Goal: Transaction & Acquisition: Purchase product/service

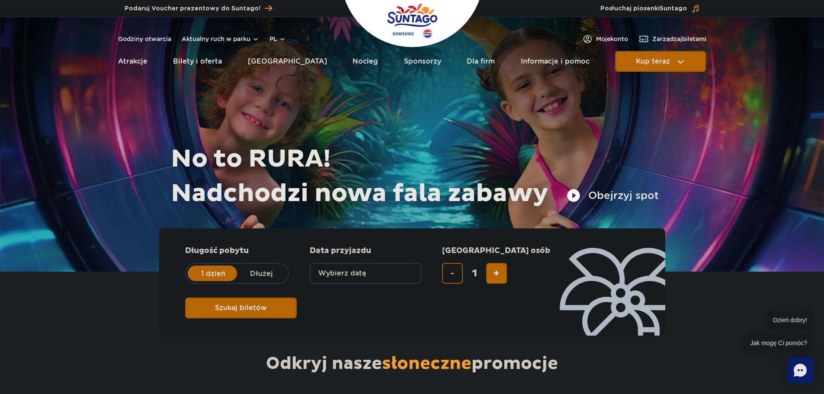
click at [361, 274] on button "Wybierz datę" at bounding box center [366, 273] width 112 height 21
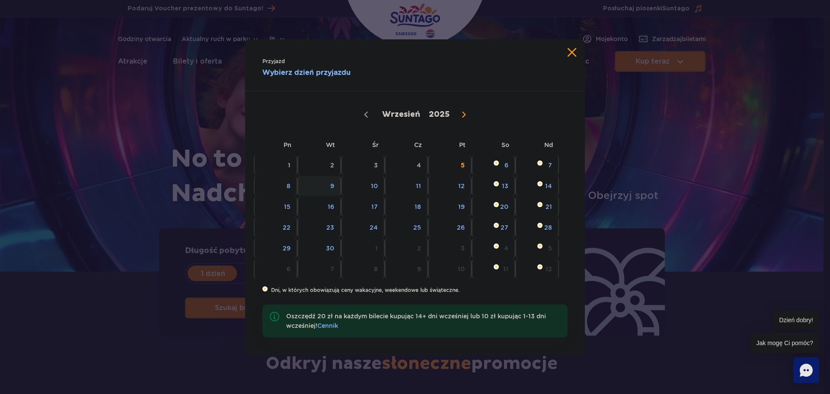
click at [330, 191] on span "9" at bounding box center [319, 186] width 44 height 20
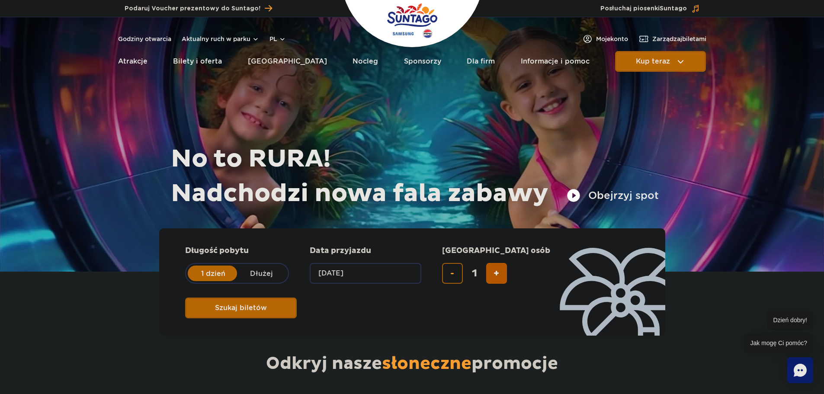
drag, startPoint x: 478, startPoint y: 274, endPoint x: 503, endPoint y: 267, distance: 26.0
click at [478, 274] on input "1" at bounding box center [474, 273] width 21 height 21
click at [494, 273] on span "dodaj bilet" at bounding box center [496, 273] width 6 height 0
type input "2"
click at [297, 297] on button "Szukaj biletów" at bounding box center [241, 307] width 112 height 21
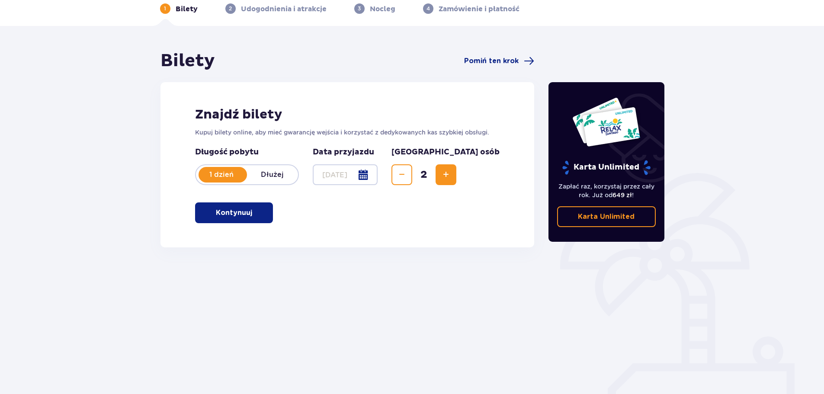
scroll to position [47, 0]
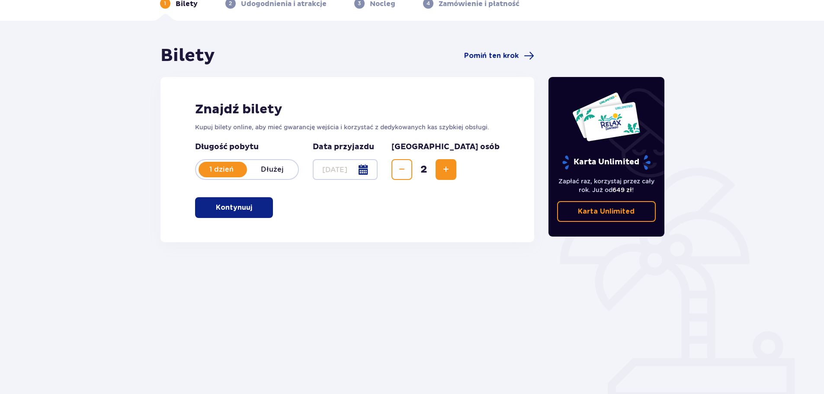
click at [259, 204] on button "Kontynuuj" at bounding box center [234, 207] width 78 height 21
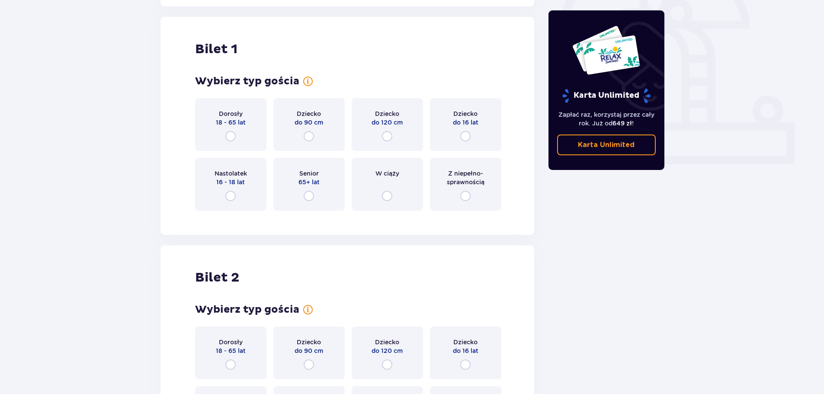
scroll to position [289, 0]
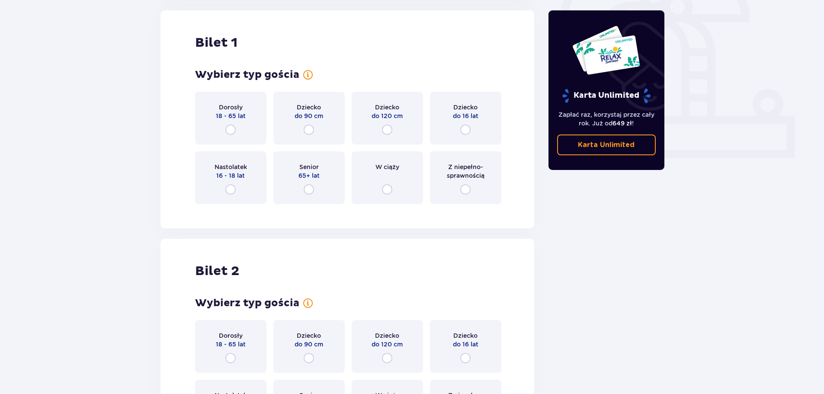
click at [245, 121] on div "Dorosły 18 - 65 lat" at bounding box center [230, 118] width 71 height 53
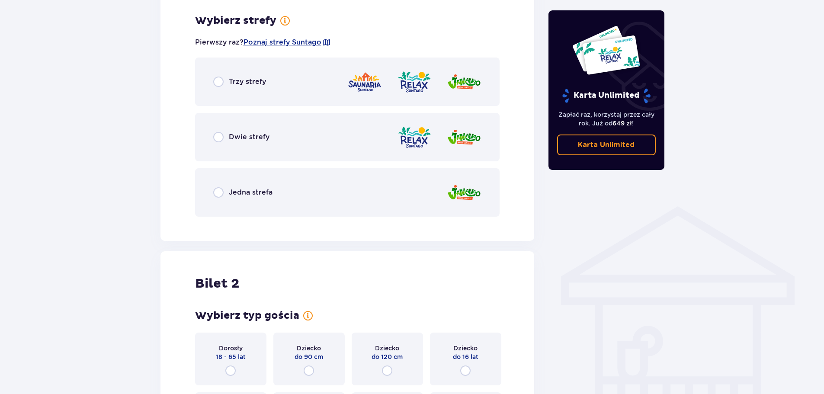
scroll to position [500, 0]
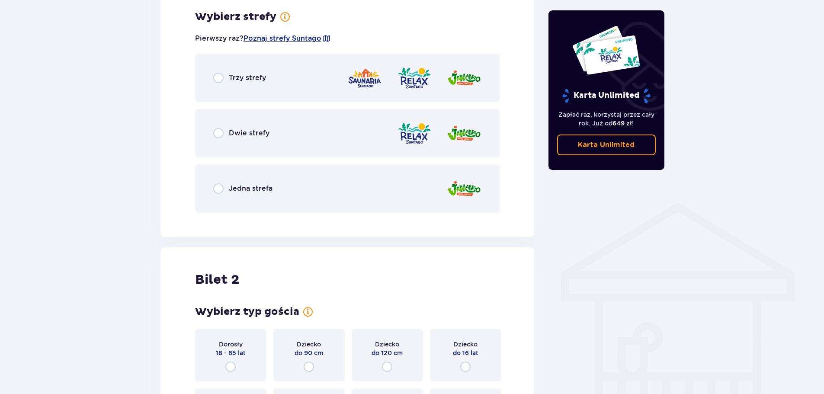
click at [236, 132] on p "Dwie strefy" at bounding box center [249, 133] width 41 height 10
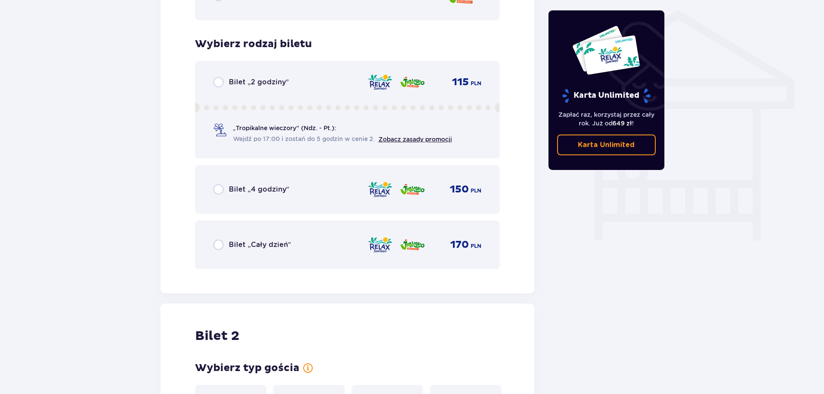
scroll to position [719, 0]
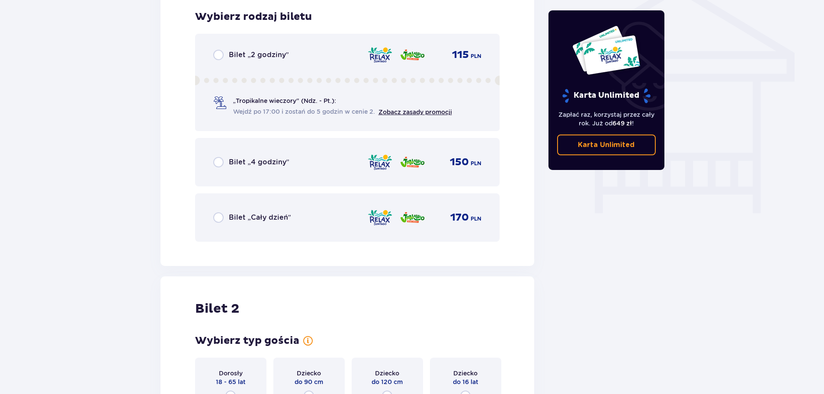
click at [274, 214] on p "Bilet „Cały dzień”" at bounding box center [260, 218] width 62 height 10
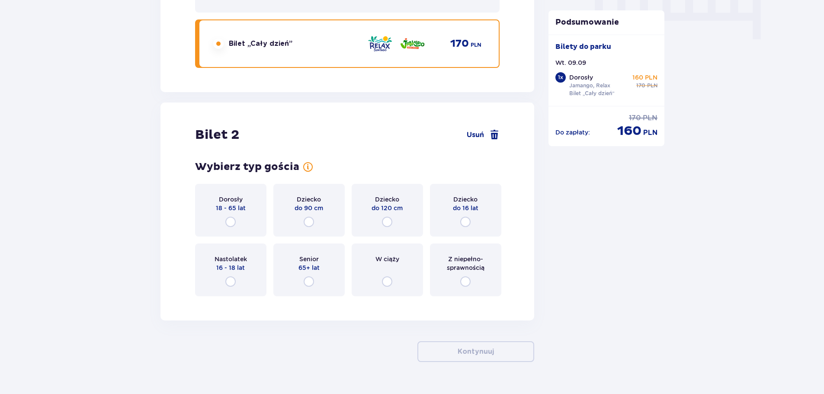
scroll to position [913, 0]
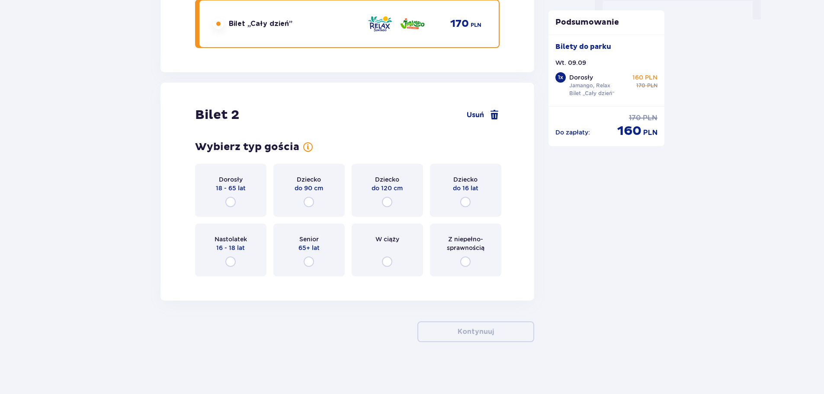
click at [241, 191] on p "18 - 65 lat" at bounding box center [231, 188] width 30 height 9
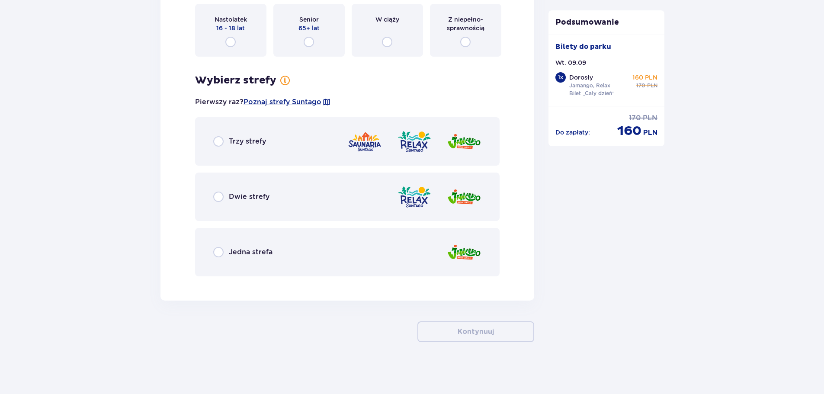
click at [266, 191] on div "Dwie strefy" at bounding box center [347, 196] width 305 height 48
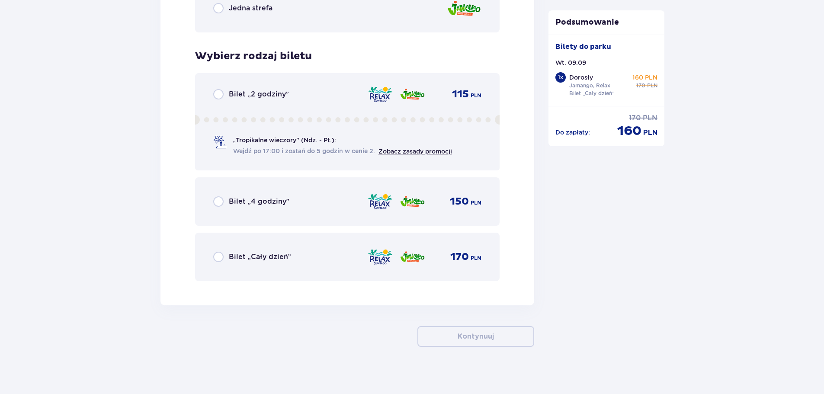
scroll to position [1381, 0]
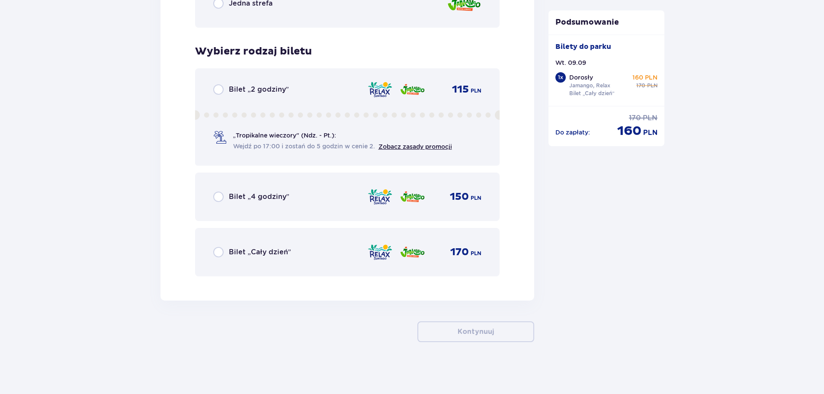
click at [281, 246] on div "Bilet „Cały dzień” 170 PLN" at bounding box center [347, 252] width 268 height 18
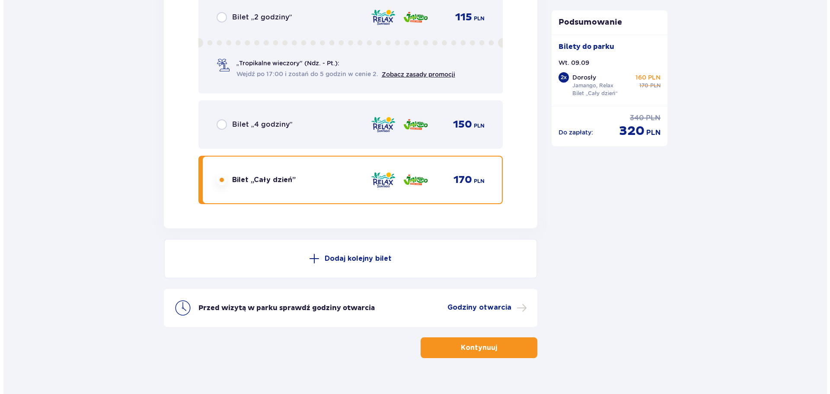
scroll to position [1469, 0]
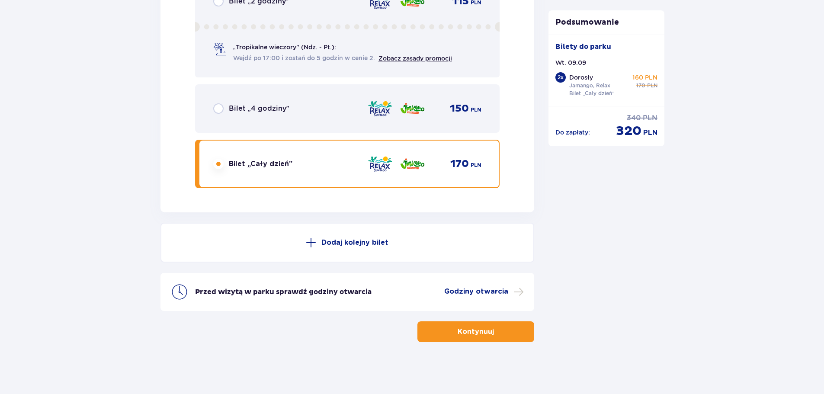
click at [497, 293] on p "Godziny otwarcia" at bounding box center [476, 292] width 64 height 10
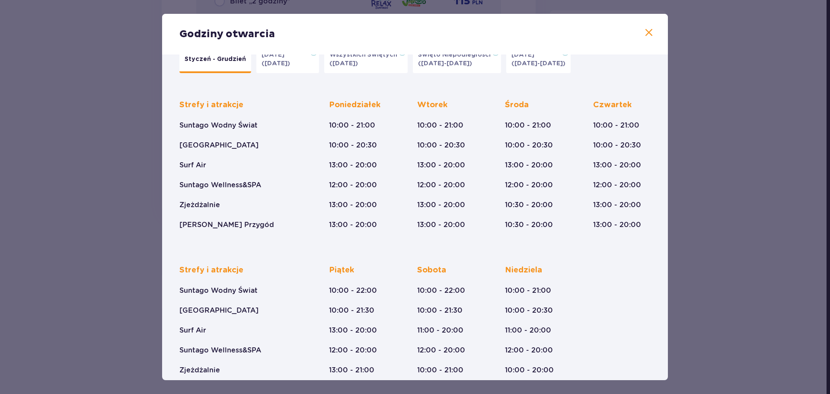
scroll to position [43, 0]
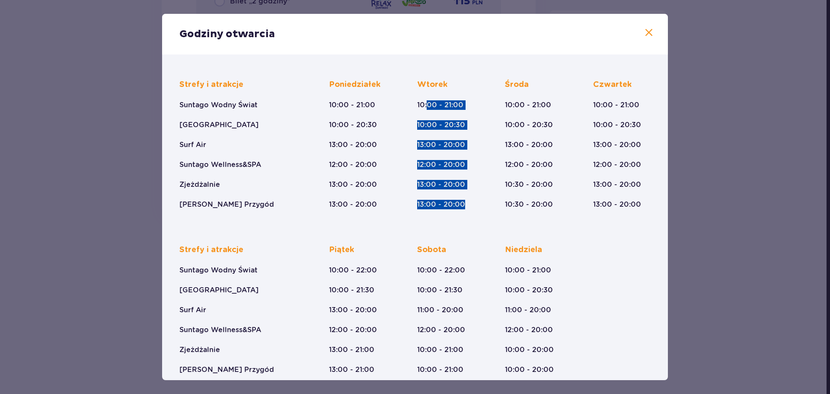
drag, startPoint x: 427, startPoint y: 101, endPoint x: 466, endPoint y: 200, distance: 106.0
click at [466, 200] on div "[DATE] 10:00 - 21:00 10:00 - 20:30 13:00 - 20:00 12:00 - 20:00 13:00 - 20:00 13…" at bounding box center [446, 145] width 58 height 130
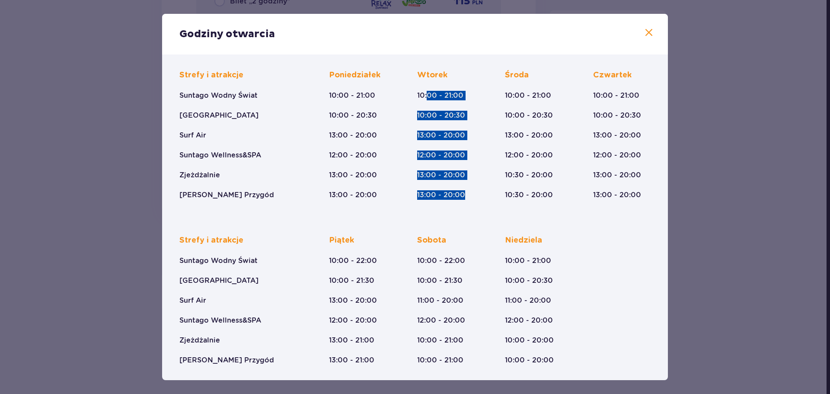
scroll to position [55, 0]
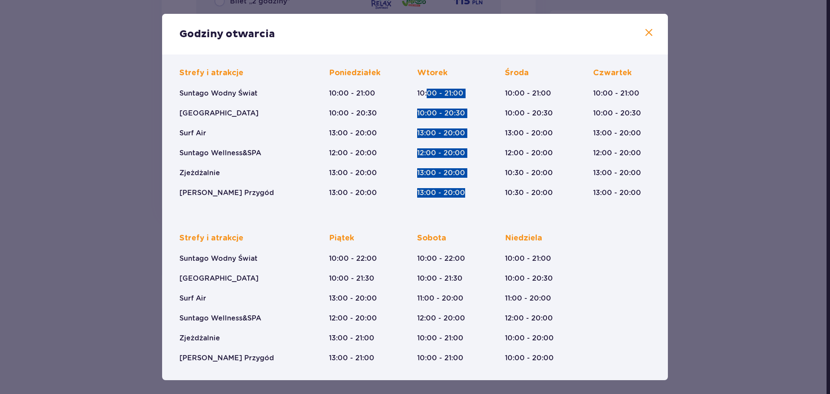
click at [468, 176] on div "[DATE] 10:00 - 21:00 10:00 - 20:30 13:00 - 20:00 12:00 - 20:00 13:00 - 20:00 13…" at bounding box center [446, 133] width 58 height 130
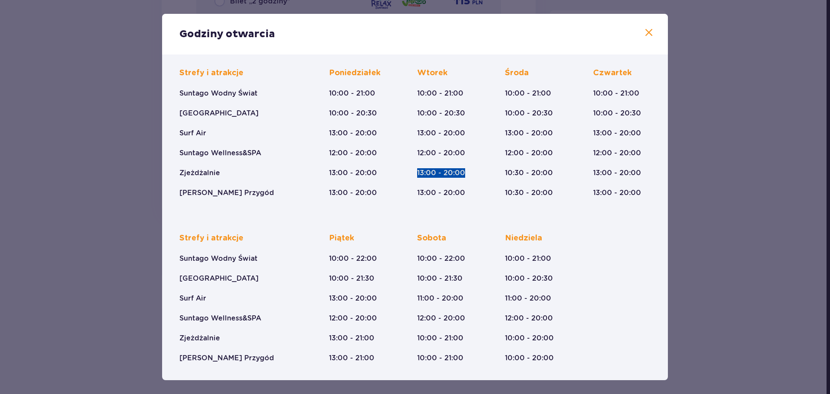
drag, startPoint x: 468, startPoint y: 176, endPoint x: 411, endPoint y: 176, distance: 57.5
click at [411, 176] on div "Strefy i atrakcje Suntago Wodny Świat Crocodile Island Surf Air Suntago Wellnes…" at bounding box center [414, 126] width 471 height 144
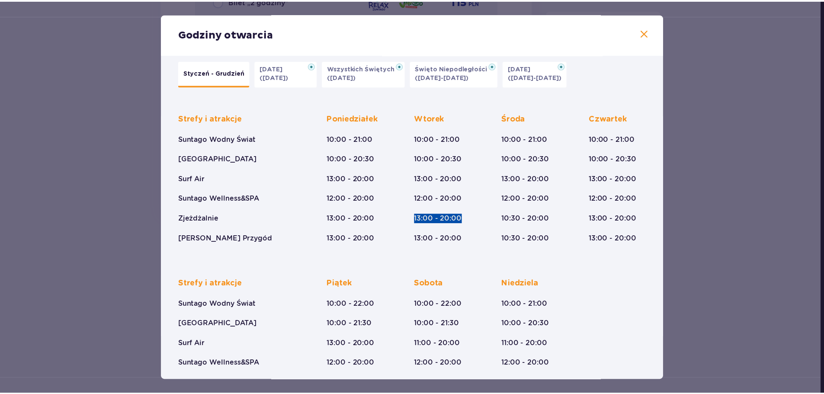
scroll to position [0, 0]
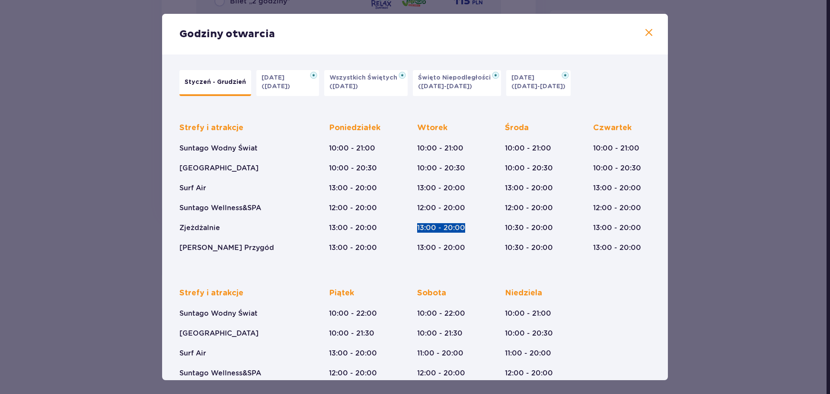
click at [644, 37] on span at bounding box center [649, 33] width 10 height 10
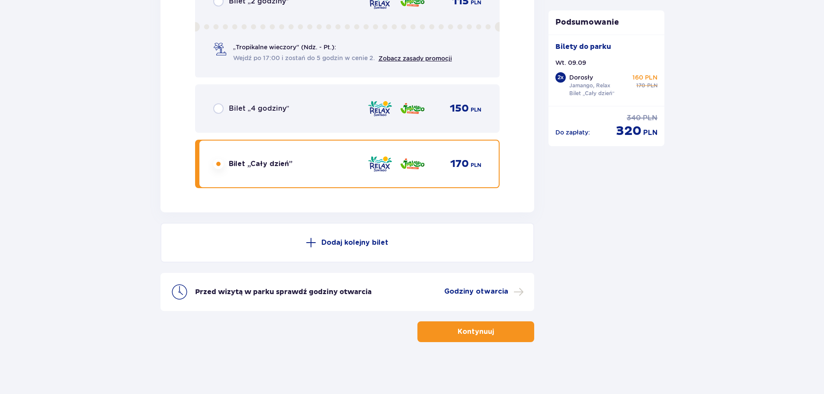
click at [483, 325] on button "Kontynuuj" at bounding box center [475, 331] width 117 height 21
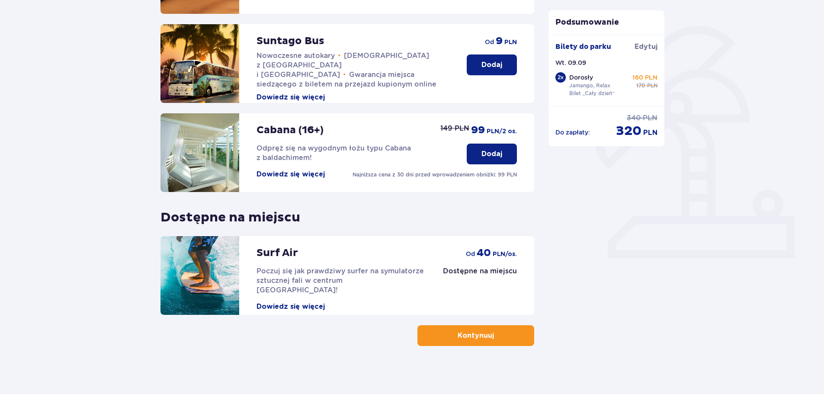
scroll to position [192, 0]
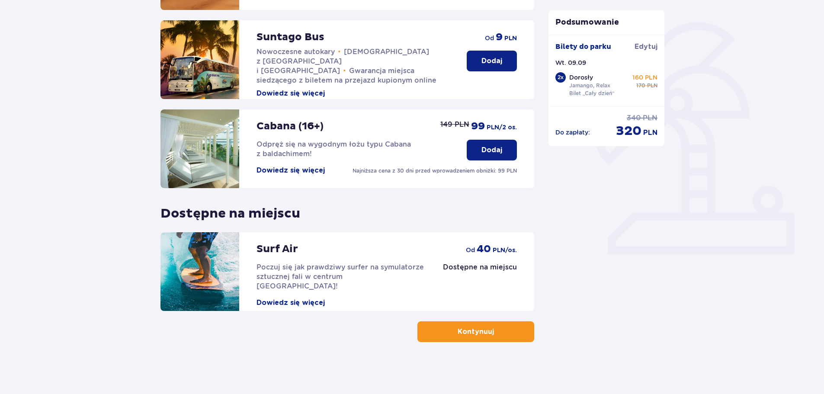
click at [482, 333] on p "Kontynuuj" at bounding box center [475, 332] width 36 height 10
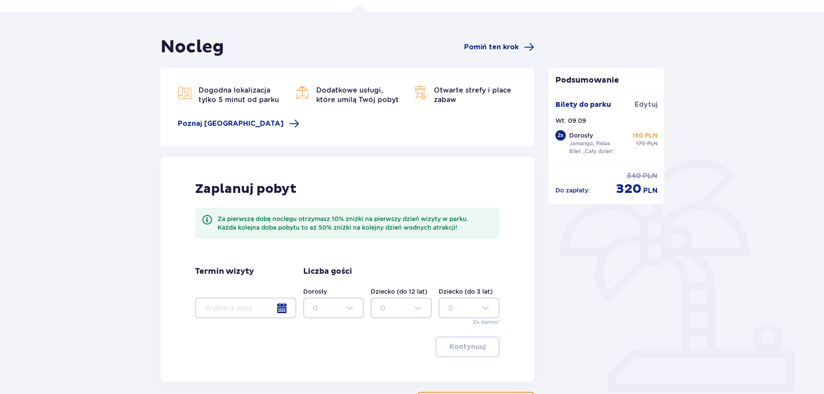
scroll to position [126, 0]
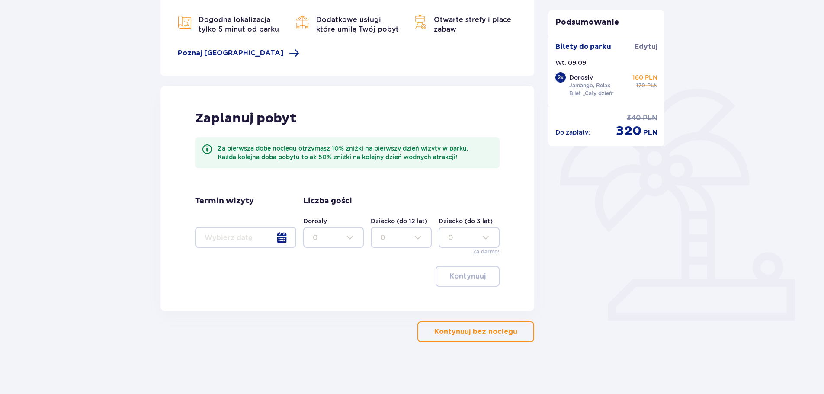
click at [476, 331] on p "Kontynuuj bez noclegu" at bounding box center [475, 332] width 83 height 10
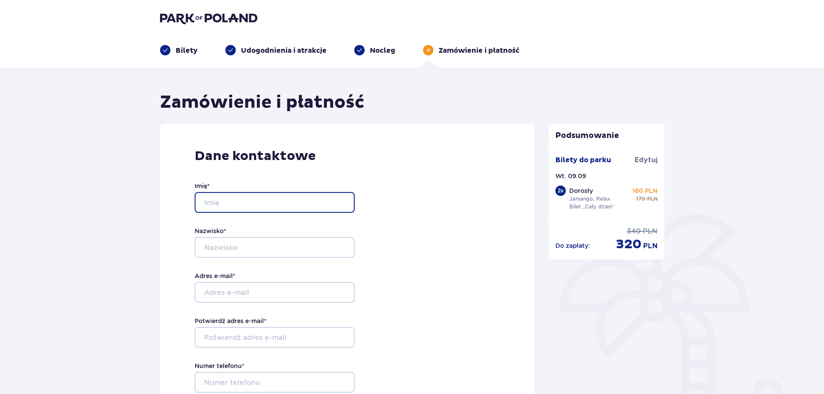
click at [282, 205] on input "Imię *" at bounding box center [275, 202] width 160 height 21
type input "[PERSON_NAME]"
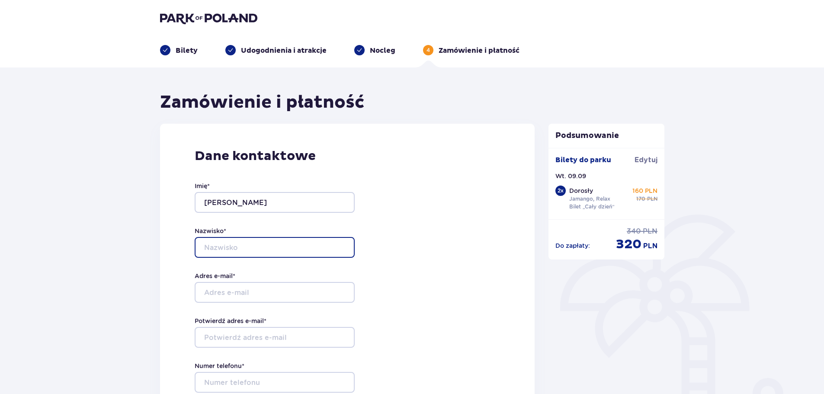
type input "Gleń"
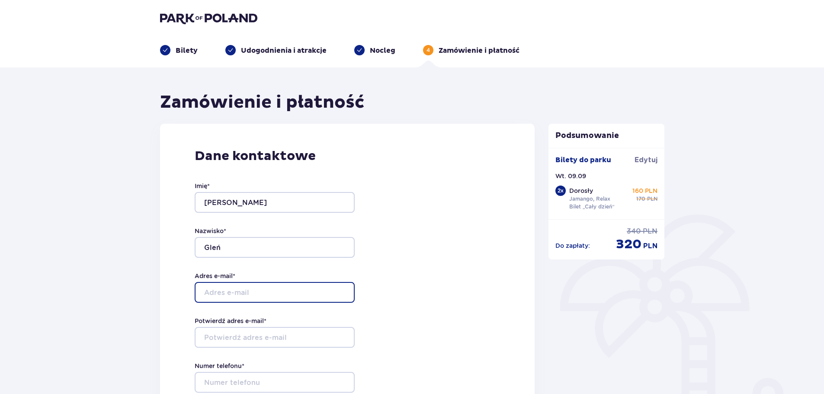
type input "[EMAIL_ADDRESS][DOMAIN_NAME]"
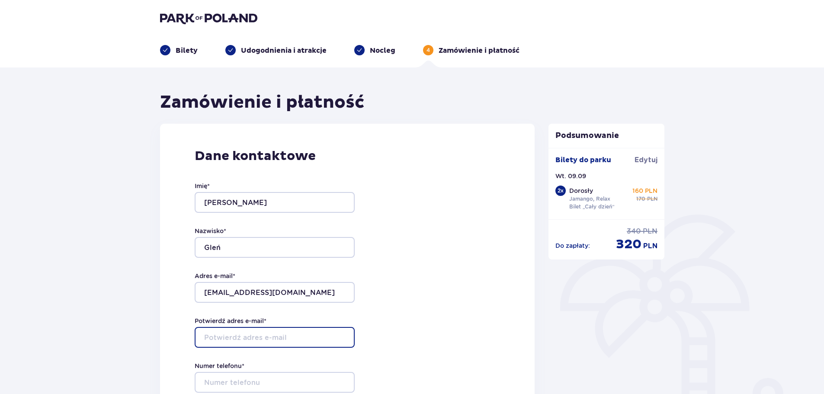
type input "[EMAIL_ADDRESS][DOMAIN_NAME]"
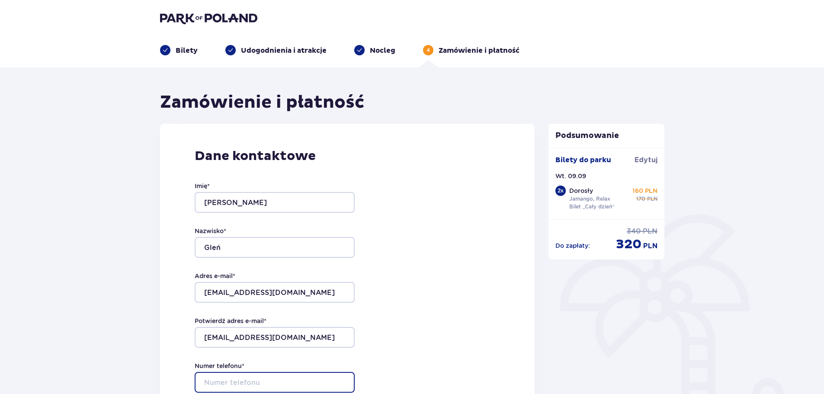
type input "792088073"
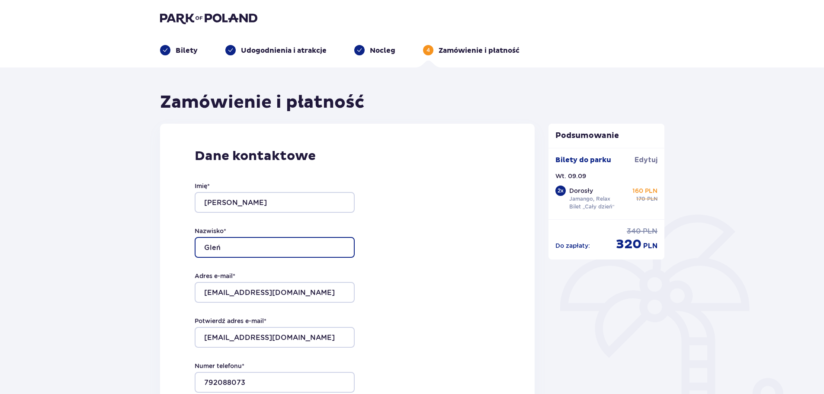
click at [243, 241] on input "Gleń" at bounding box center [275, 247] width 160 height 21
click at [365, 214] on div "Dane kontaktowe Imię * [PERSON_NAME] * Gleń Adres e-mail * [EMAIL_ADDRESS][DOMA…" at bounding box center [347, 305] width 375 height 363
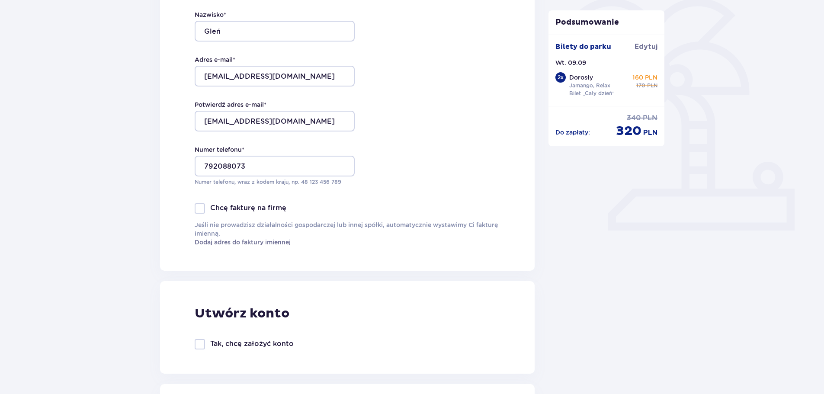
scroll to position [346, 0]
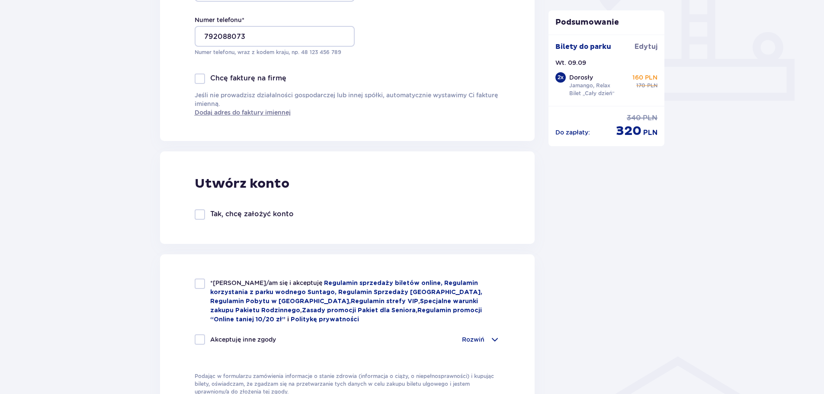
click at [227, 214] on p "Tak, chcę założyć konto" at bounding box center [251, 214] width 83 height 10
checkbox input "true"
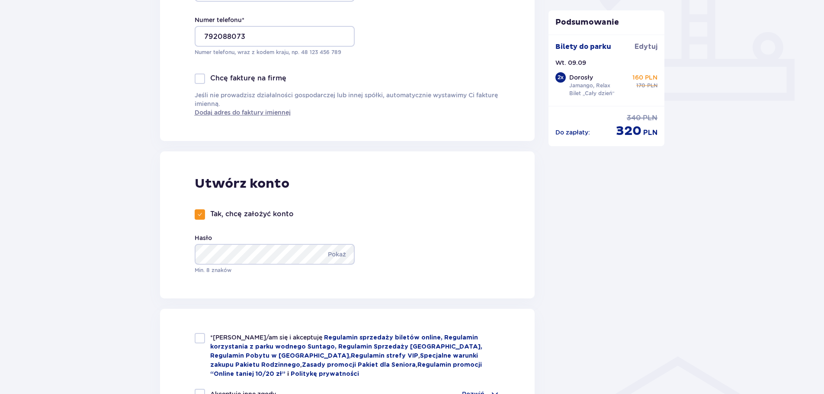
click at [203, 339] on div at bounding box center [200, 338] width 10 height 10
checkbox input "true"
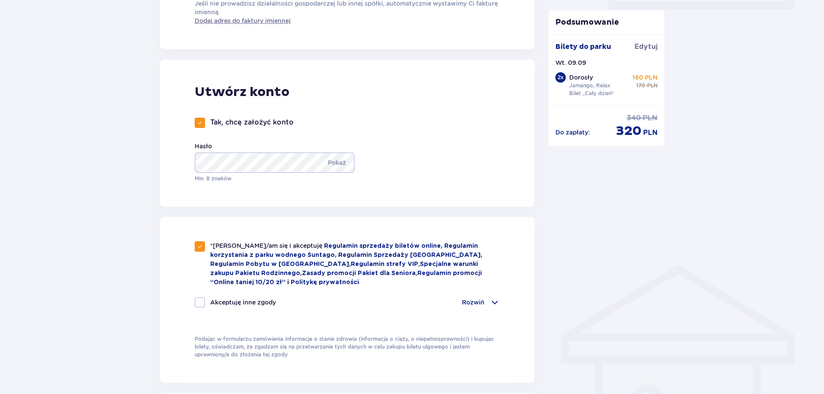
scroll to position [519, 0]
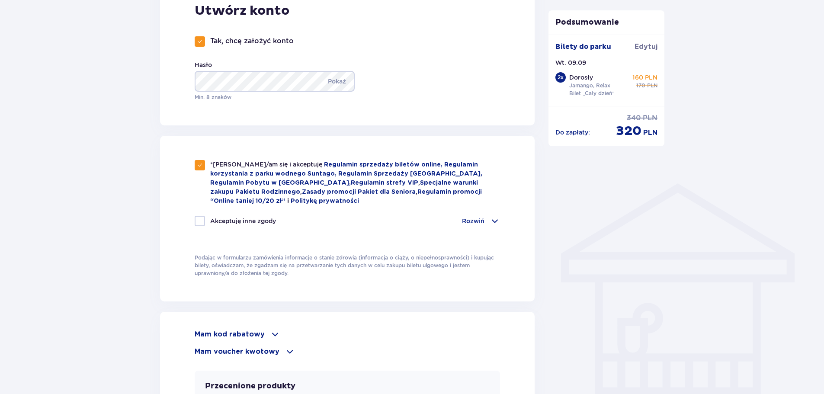
click at [478, 220] on p "Rozwiń" at bounding box center [473, 221] width 22 height 9
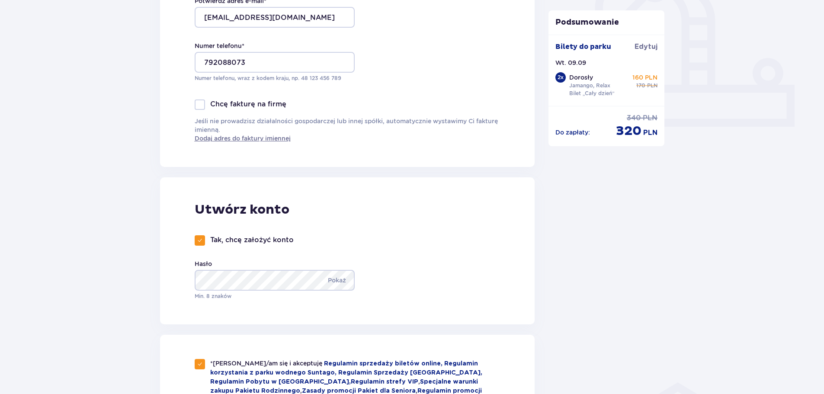
scroll to position [259, 0]
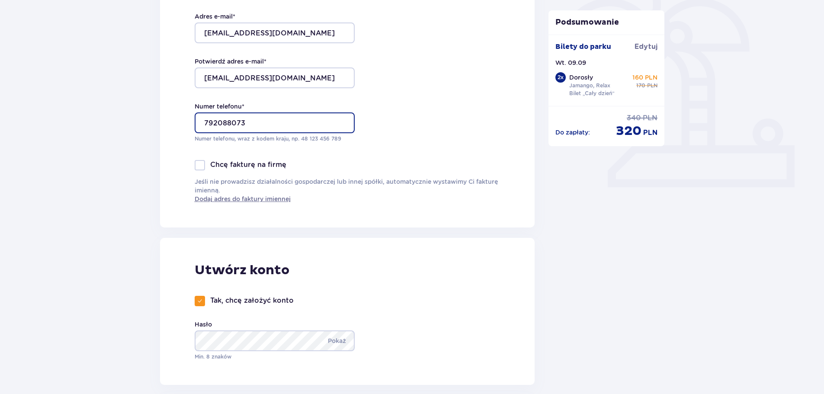
click at [208, 122] on input "792088073" at bounding box center [275, 122] width 160 height 21
click at [206, 122] on input "792088073" at bounding box center [275, 122] width 160 height 21
type input "[PHONE_NUMBER]"
click at [351, 165] on div "Chcę fakturę na firmę" at bounding box center [348, 165] width 306 height 10
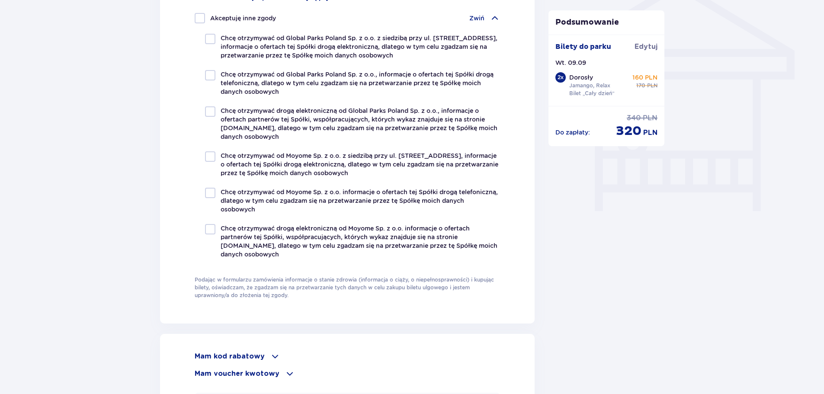
scroll to position [605, 0]
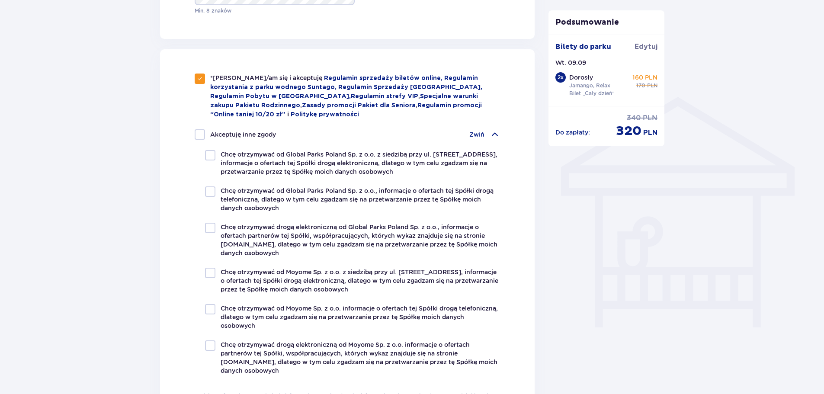
click at [245, 151] on p "Chcę otrzymywać od Global Parks Poland Sp. z o.o. z siedzibą przy ul. [STREET_A…" at bounding box center [360, 163] width 280 height 26
checkbox input "true"
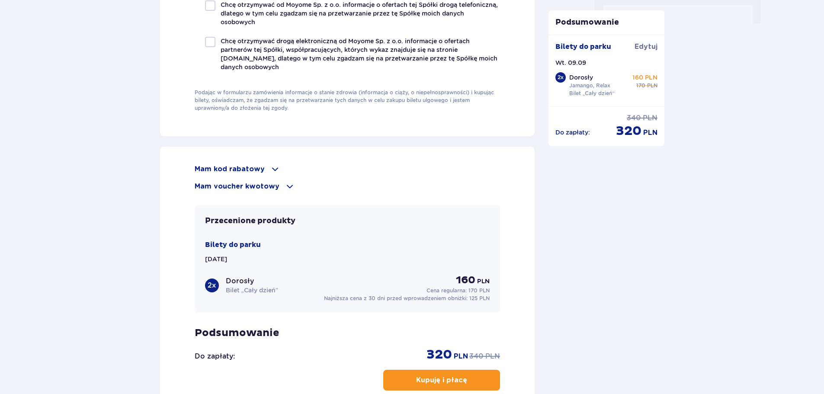
scroll to position [994, 0]
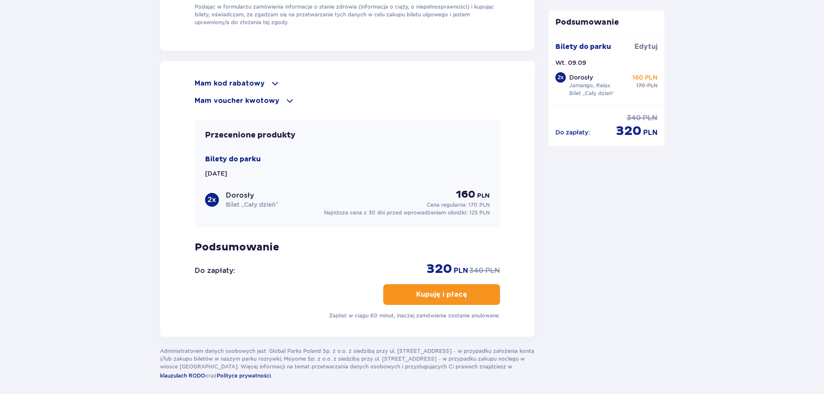
click at [438, 294] on p "Kupuję i płacę" at bounding box center [441, 295] width 51 height 10
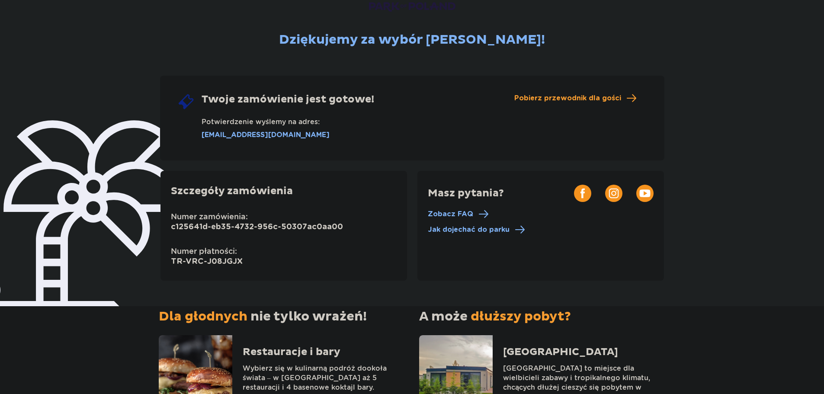
scroll to position [79, 0]
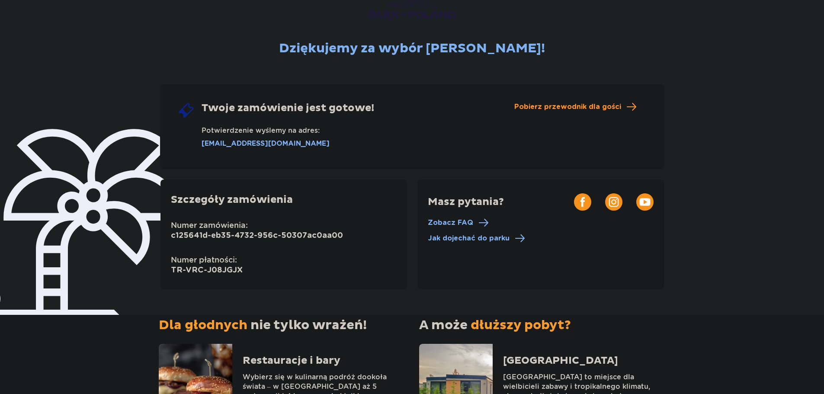
click at [548, 106] on span "Pobierz przewodnik dla gości" at bounding box center [567, 107] width 107 height 10
